Goal: Transaction & Acquisition: Purchase product/service

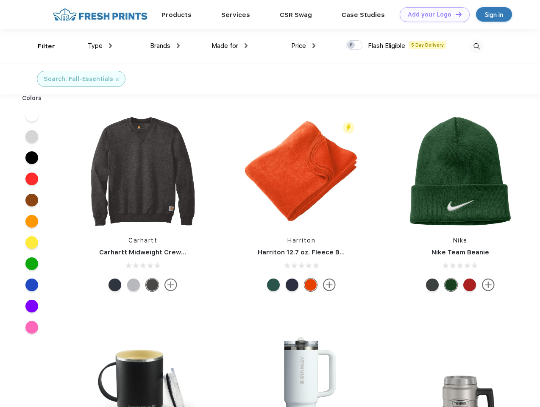
click at [432, 14] on link "Add your Logo Design Tool" at bounding box center [435, 14] width 70 height 15
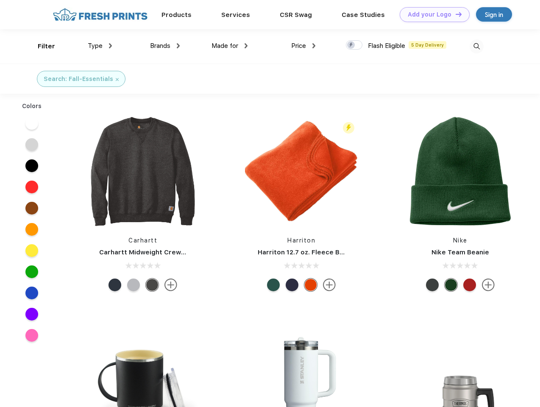
click at [0, 0] on div "Design Tool" at bounding box center [0, 0] width 0 height 0
click at [455, 14] on link "Add your Logo Design Tool" at bounding box center [435, 14] width 70 height 15
click at [41, 46] on div "Filter" at bounding box center [46, 47] width 17 height 10
click at [100, 46] on span "Type" at bounding box center [95, 46] width 15 height 8
click at [165, 46] on span "Brands" at bounding box center [160, 46] width 20 height 8
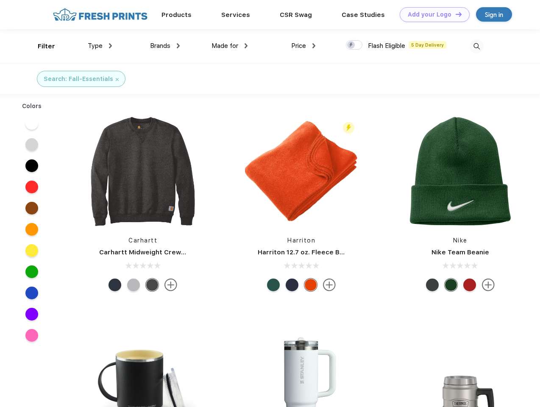
click at [230, 46] on span "Made for" at bounding box center [225, 46] width 27 height 8
click at [304, 46] on span "Price" at bounding box center [298, 46] width 15 height 8
click at [354, 45] on div at bounding box center [354, 44] width 17 height 9
click at [351, 45] on input "checkbox" at bounding box center [349, 43] width 6 height 6
click at [476, 46] on img at bounding box center [477, 46] width 14 height 14
